Goal: Find specific page/section: Find specific page/section

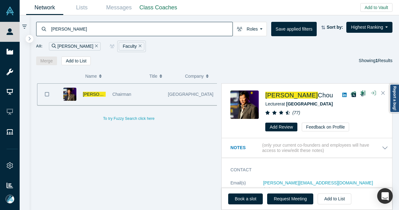
click at [77, 45] on div "[PERSON_NAME]" at bounding box center [75, 46] width 52 height 8
click at [76, 45] on div "[PERSON_NAME]" at bounding box center [75, 46] width 52 height 8
click at [139, 47] on icon "Remove Filter" at bounding box center [140, 46] width 3 height 4
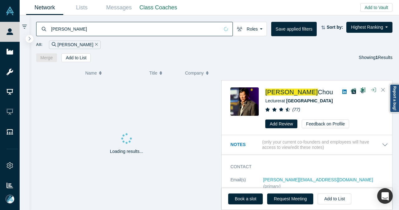
click at [95, 45] on icon "Remove Filter" at bounding box center [96, 44] width 3 height 4
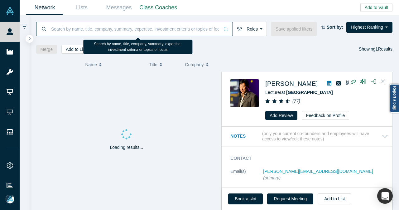
click at [77, 30] on input at bounding box center [134, 28] width 169 height 15
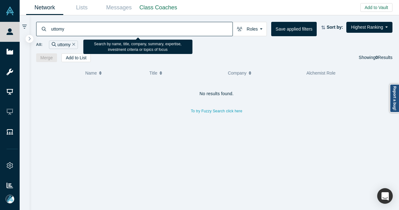
drag, startPoint x: 87, startPoint y: 32, endPoint x: 36, endPoint y: 31, distance: 50.8
click at [36, 31] on div "uttomy" at bounding box center [134, 29] width 197 height 14
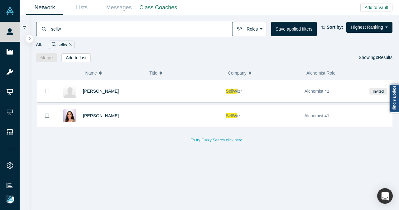
type input "sellw"
